Goal: Find specific page/section: Find specific page/section

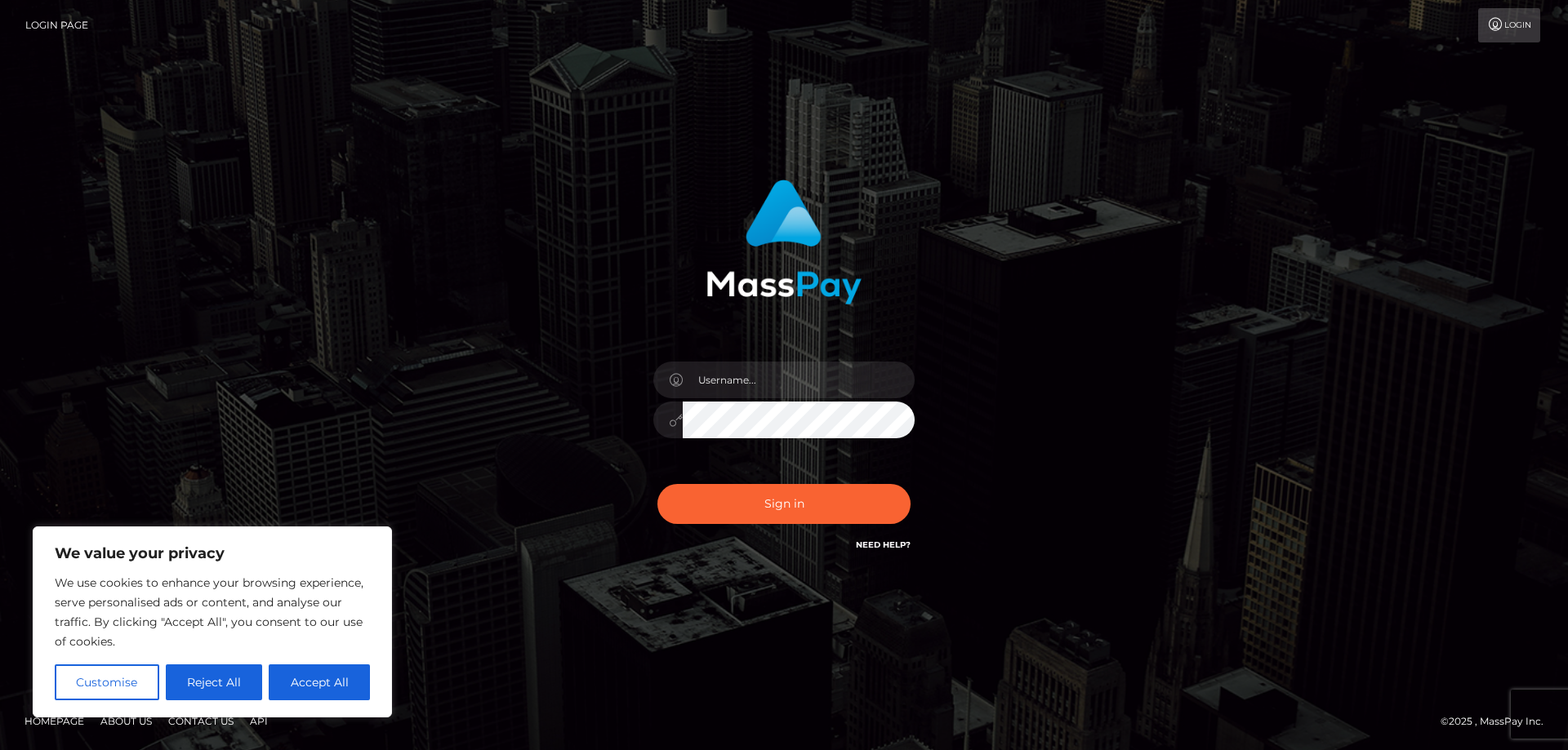
type input "kaysh.throne"
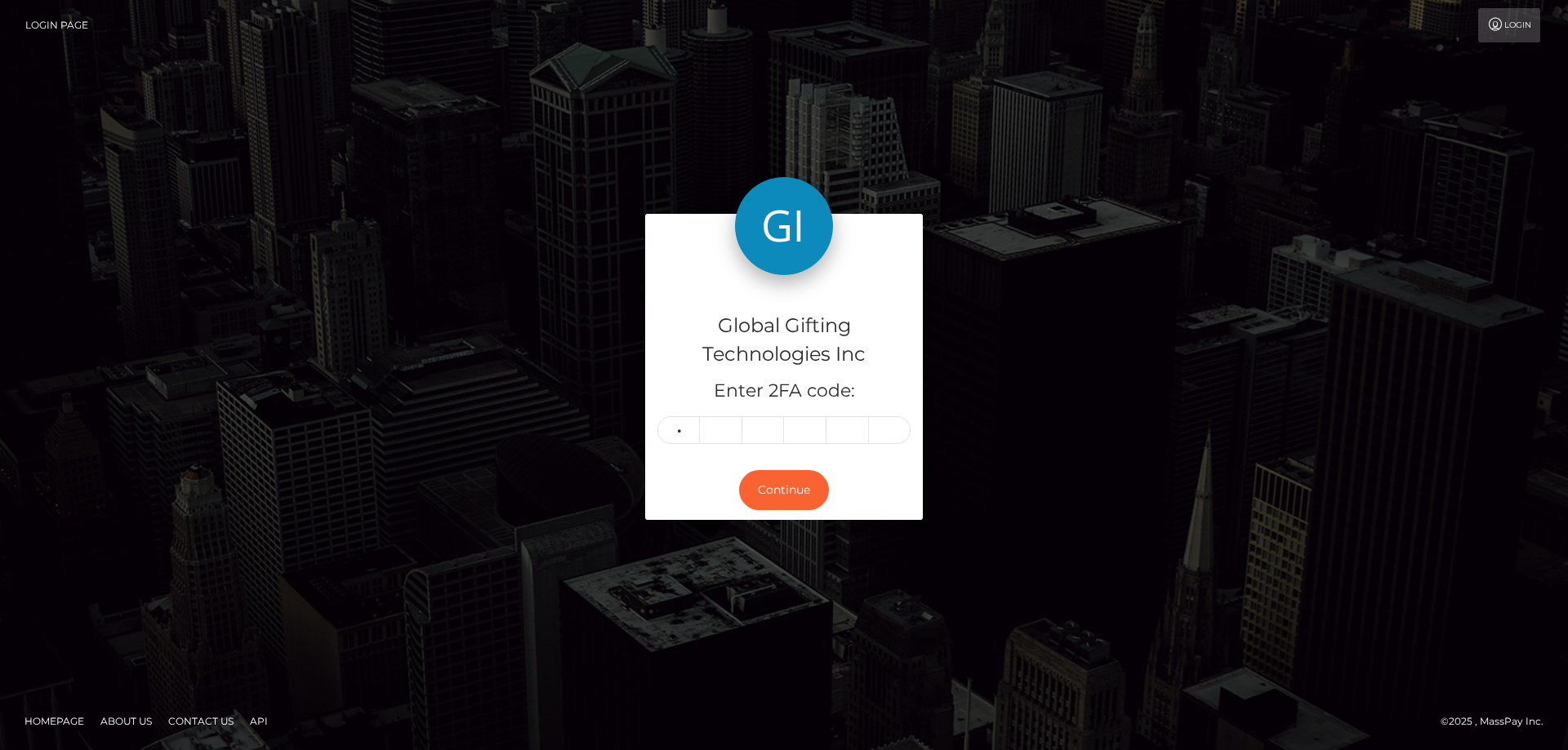
type input "5"
type input "7"
type input "9"
type input "7"
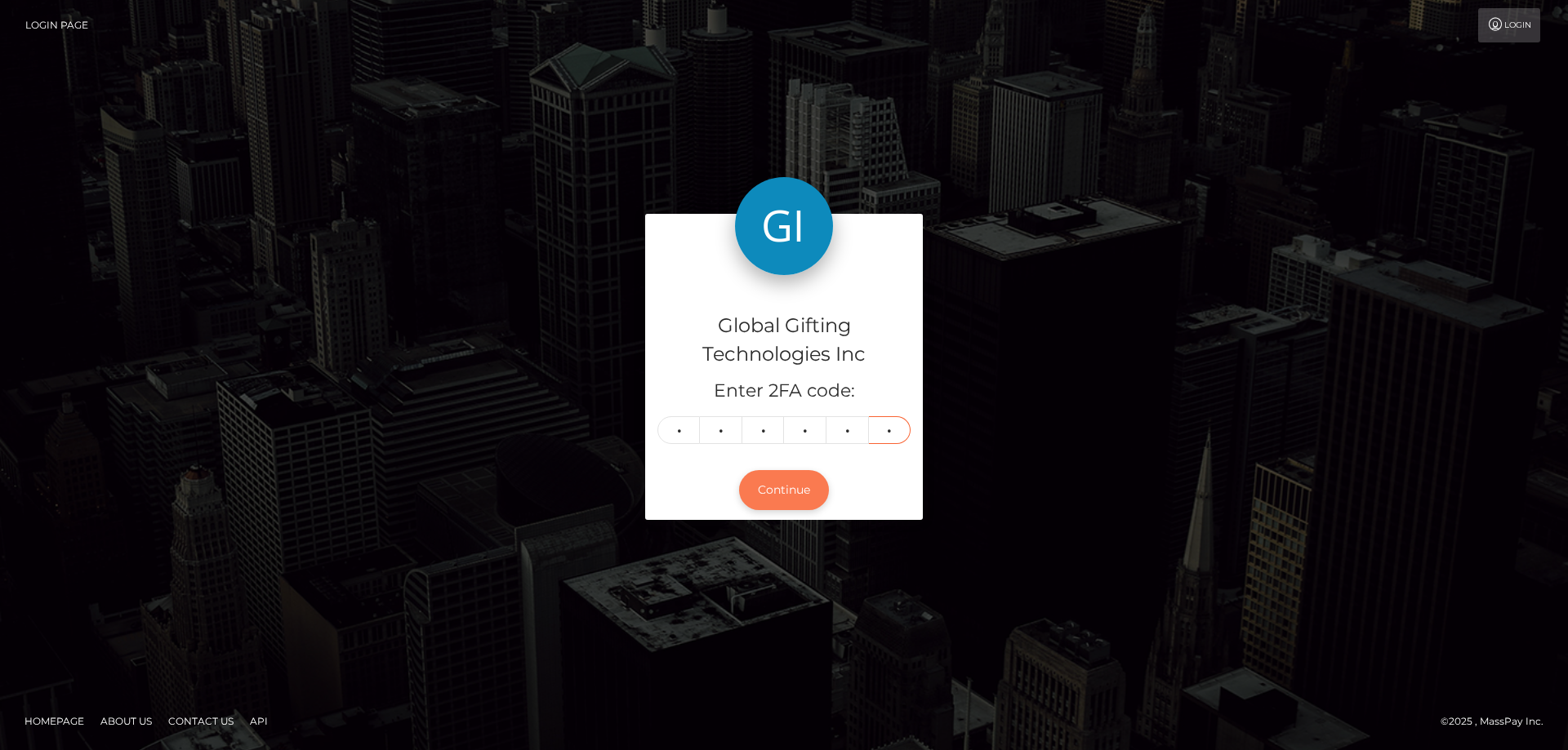
type input "7"
click at [793, 494] on button "Continue" at bounding box center [784, 491] width 90 height 40
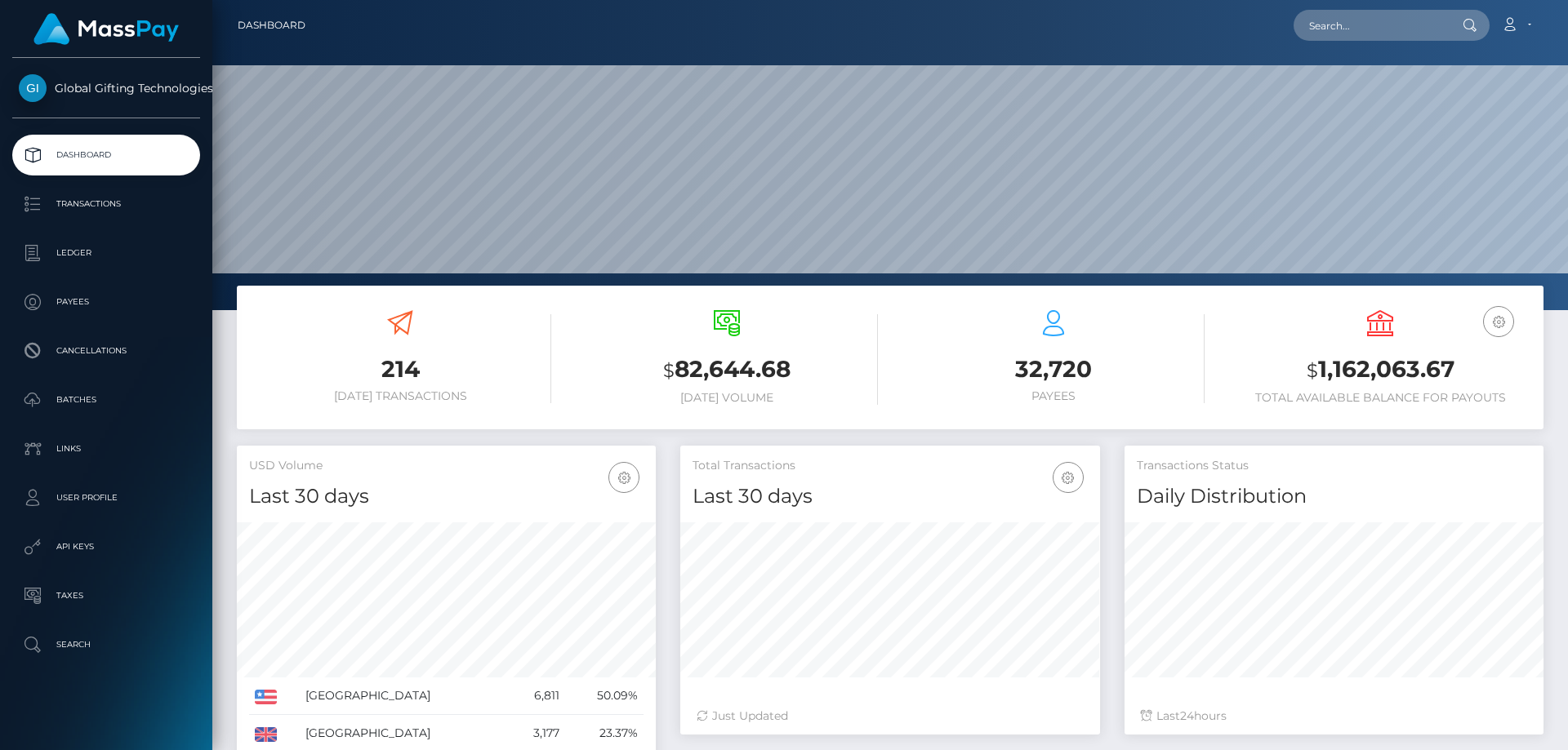
scroll to position [290, 420]
click at [257, 27] on link "Dashboard" at bounding box center [271, 26] width 68 height 35
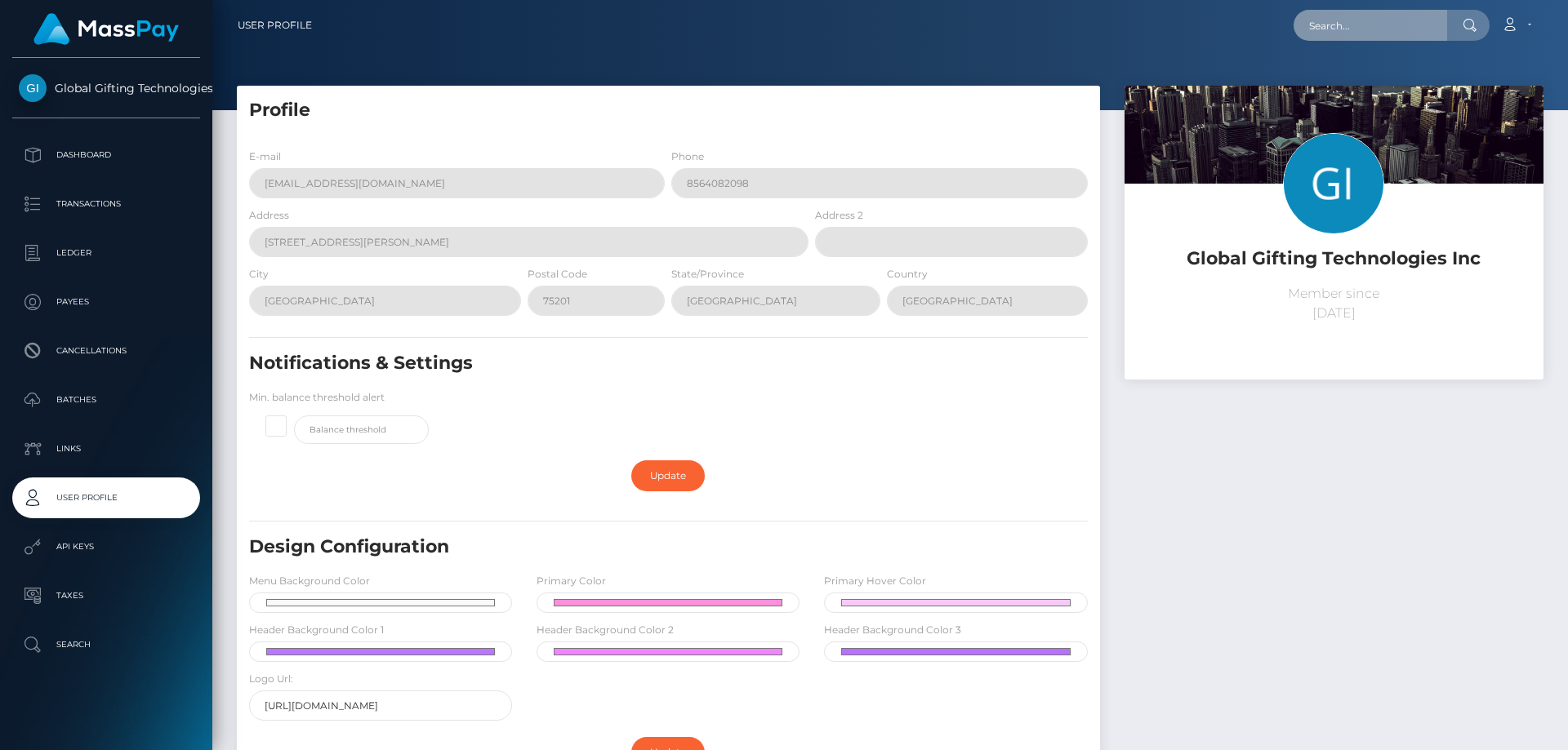
click at [1397, 19] on input "text" at bounding box center [1371, 25] width 154 height 31
paste input "[EMAIL_ADDRESS][DOMAIN_NAME]"
type input "[EMAIL_ADDRESS][DOMAIN_NAME]"
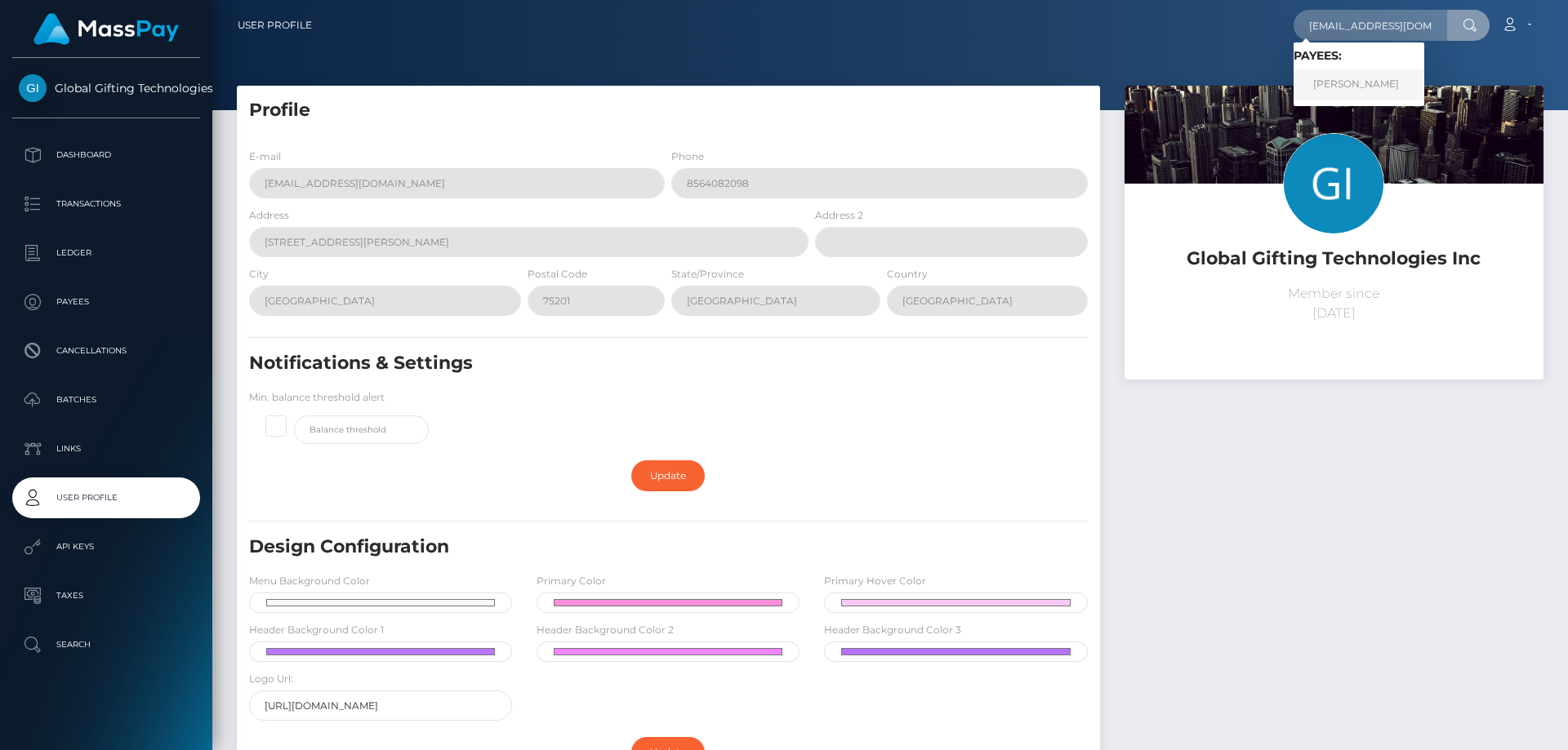
click at [1404, 87] on link "[PERSON_NAME]" at bounding box center [1360, 84] width 131 height 30
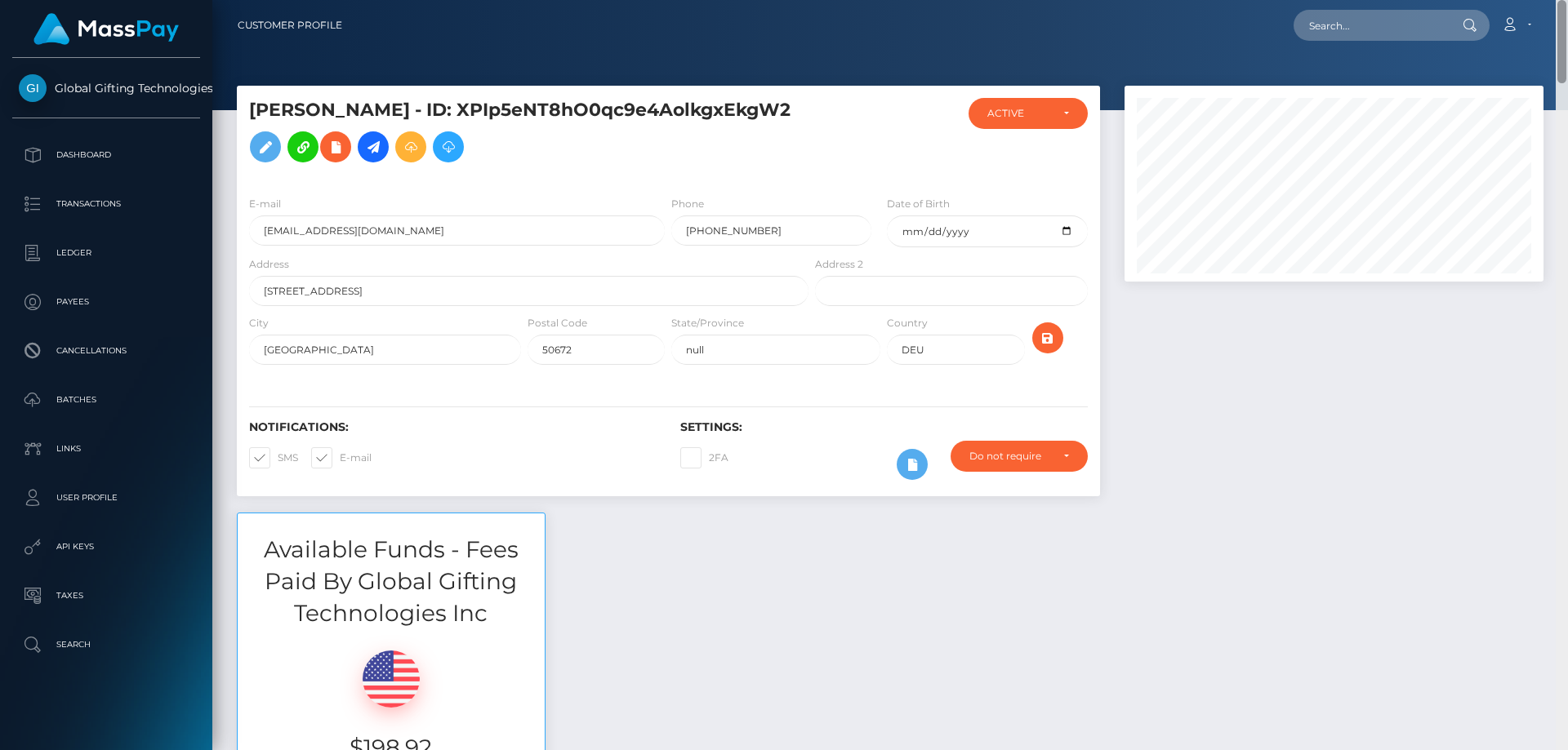
drag, startPoint x: 1561, startPoint y: 390, endPoint x: 1567, endPoint y: -99, distance: 489.0
click at [1567, 0] on html "Global Gifting Technologies Inc Dashboard Transactions Ledger Payees Cancellati…" at bounding box center [784, 375] width 1568 height 750
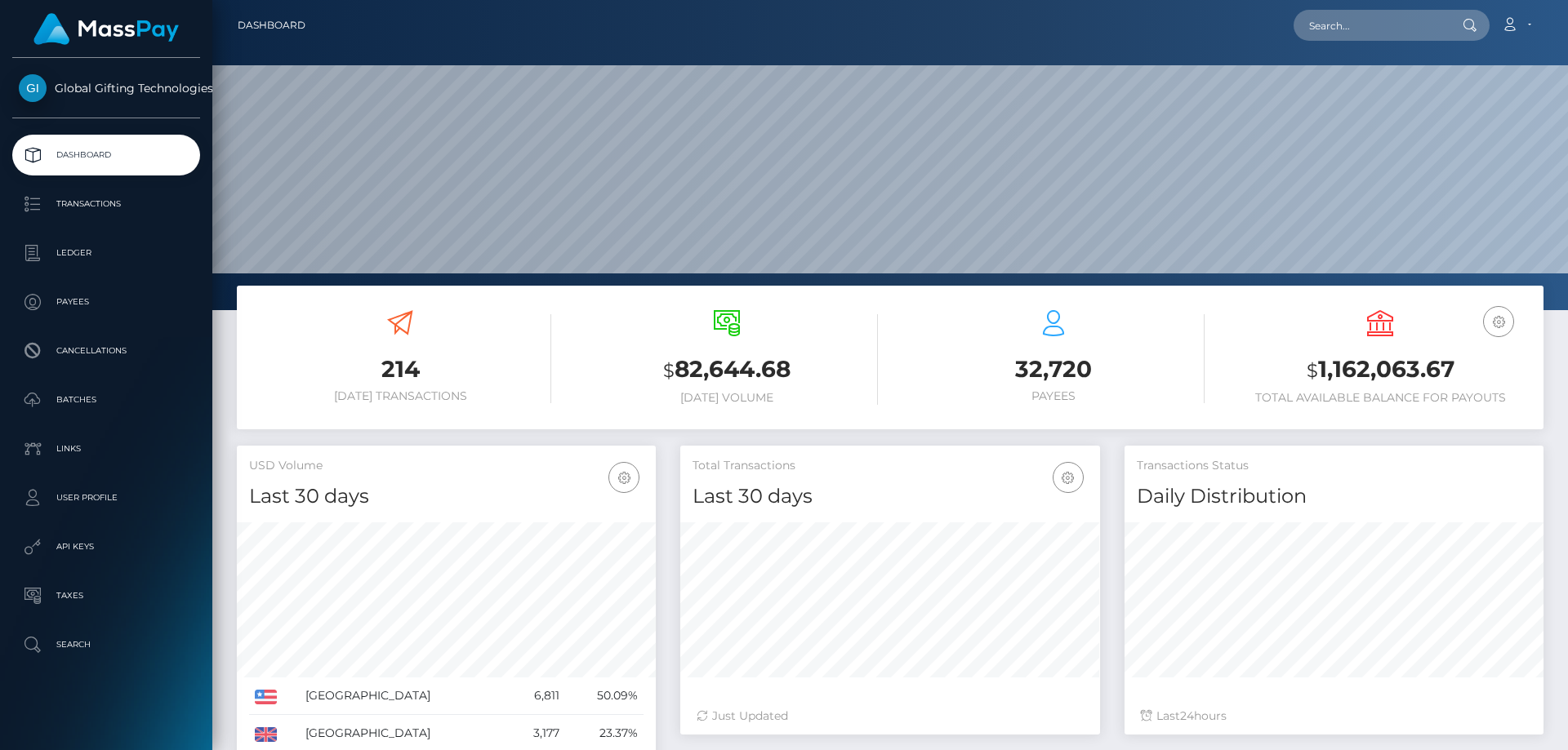
scroll to position [290, 420]
click at [1396, 27] on input "text" at bounding box center [1371, 25] width 154 height 31
paste input "gergoddess05@gmx.de"
type input "gergoddess05@gmx.de"
click at [1361, 84] on link "JOSCHA TIM SCHWADORF" at bounding box center [1360, 84] width 131 height 30
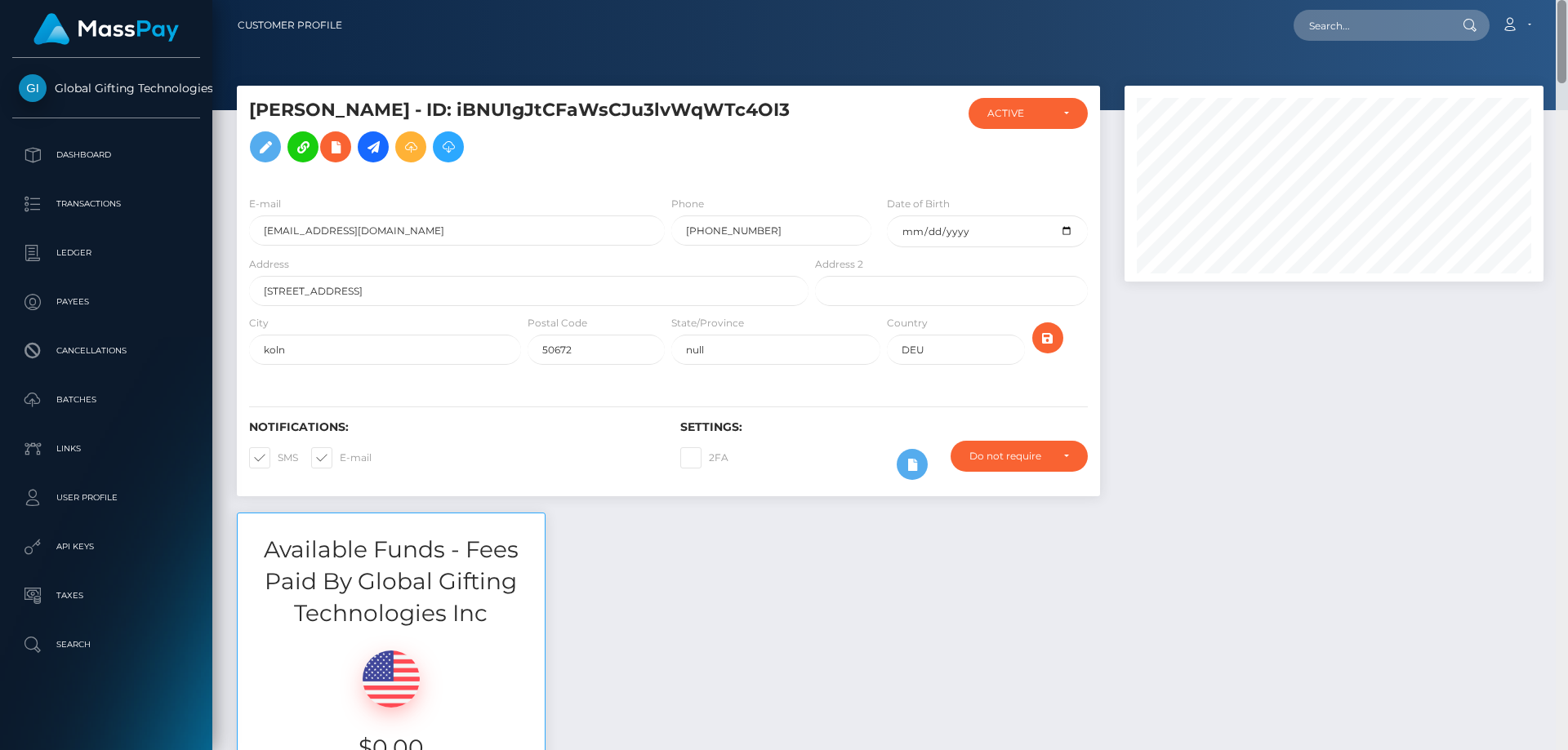
drag, startPoint x: 1566, startPoint y: 56, endPoint x: 1505, endPoint y: -99, distance: 166.6
click at [1505, 0] on html "Global Gifting Technologies Inc Dashboard Transactions Ledger Payees Cancellati…" at bounding box center [784, 375] width 1568 height 750
